Goal: Navigation & Orientation: Find specific page/section

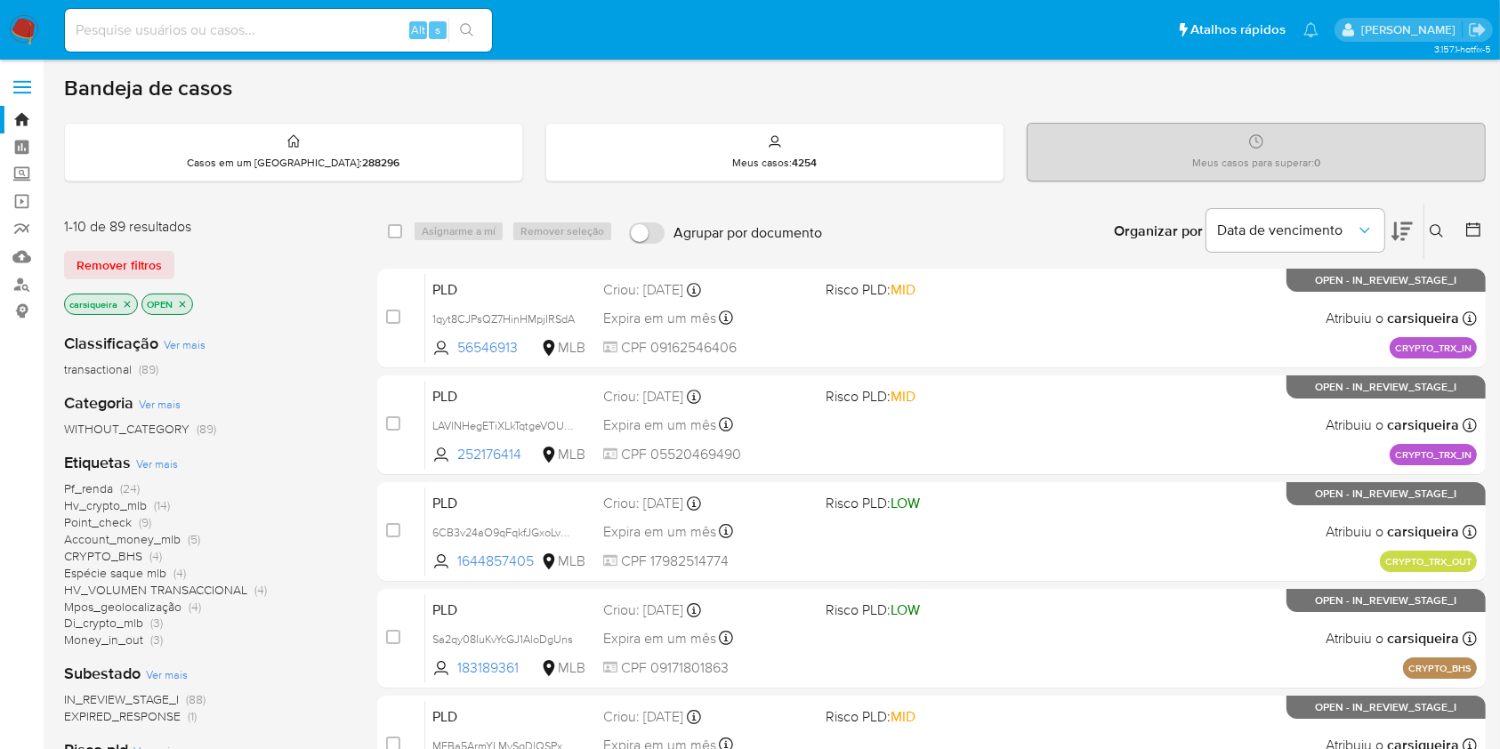
click at [28, 38] on img at bounding box center [24, 30] width 30 height 30
click at [20, 28] on img at bounding box center [24, 30] width 30 height 30
